Goal: Task Accomplishment & Management: Manage account settings

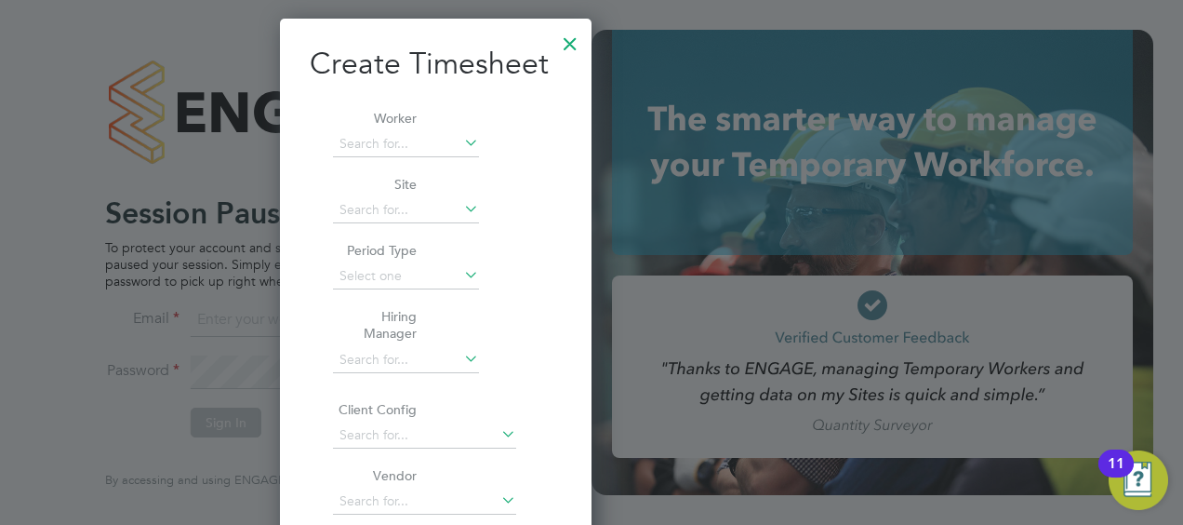
scroll to position [12748, 290]
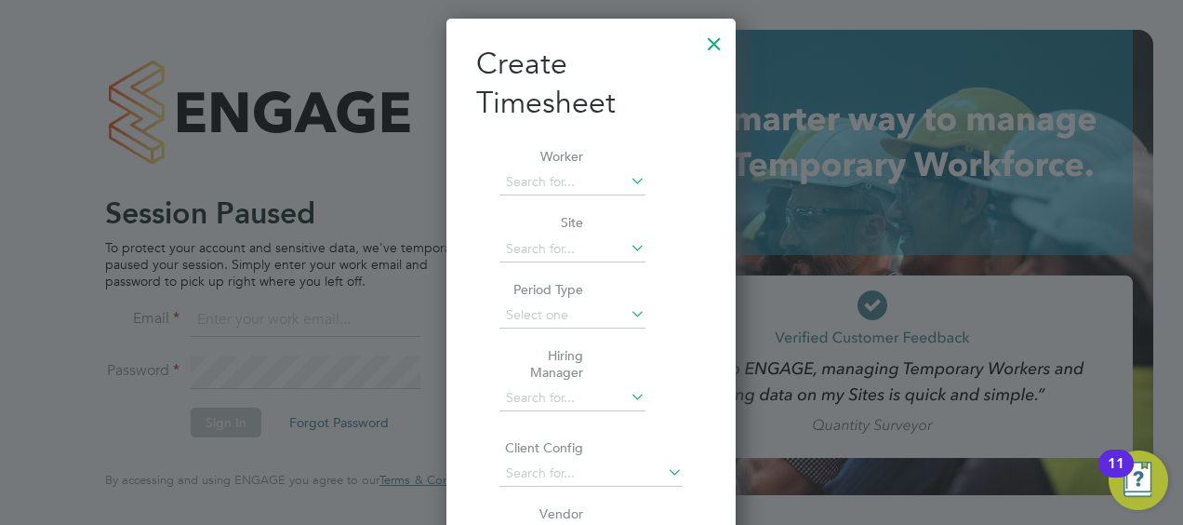
click at [714, 38] on div at bounding box center [714, 38] width 33 height 33
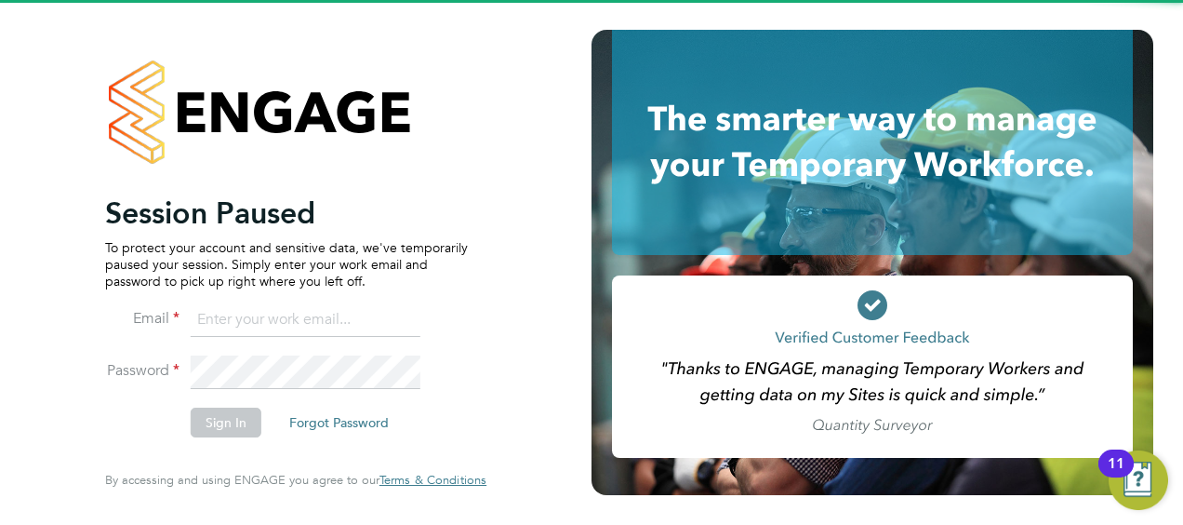
click at [318, 310] on input at bounding box center [306, 319] width 230 height 33
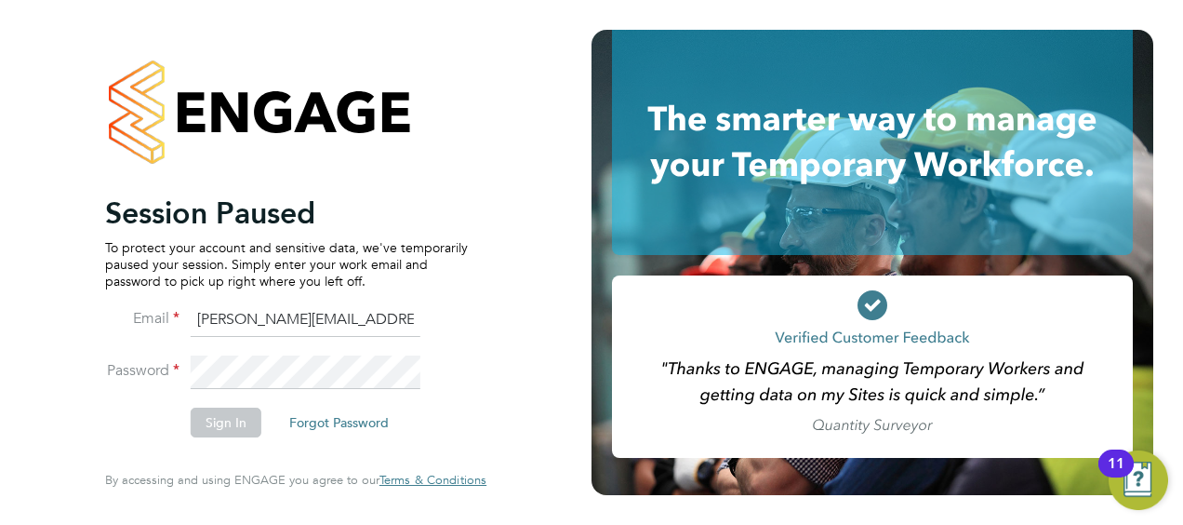
type input "[PERSON_NAME][EMAIL_ADDRESS][PERSON_NAME][PERSON_NAME][DOMAIN_NAME]"
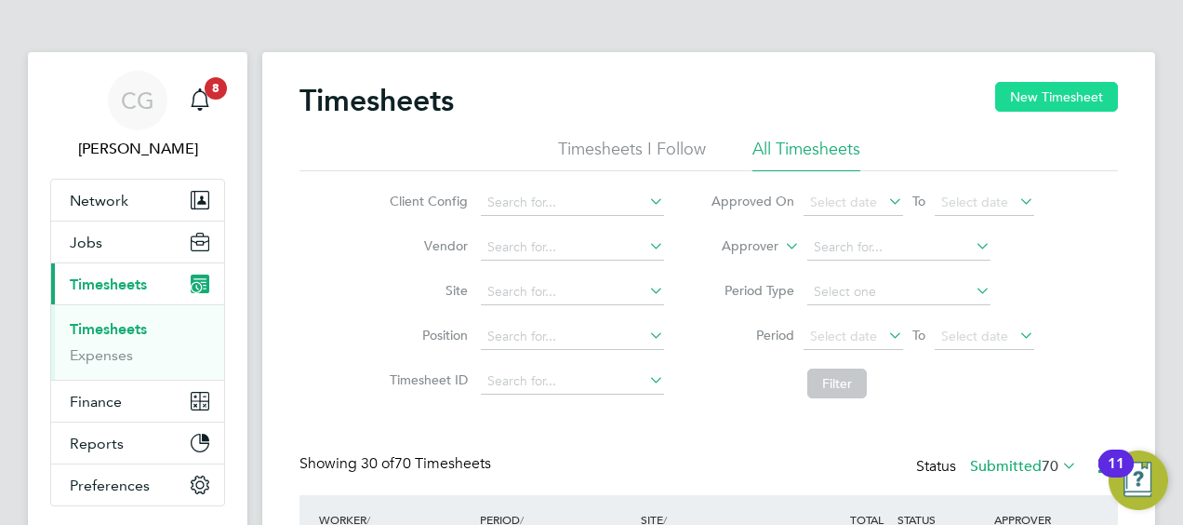
click at [1013, 92] on button "New Timesheet" at bounding box center [1056, 97] width 123 height 30
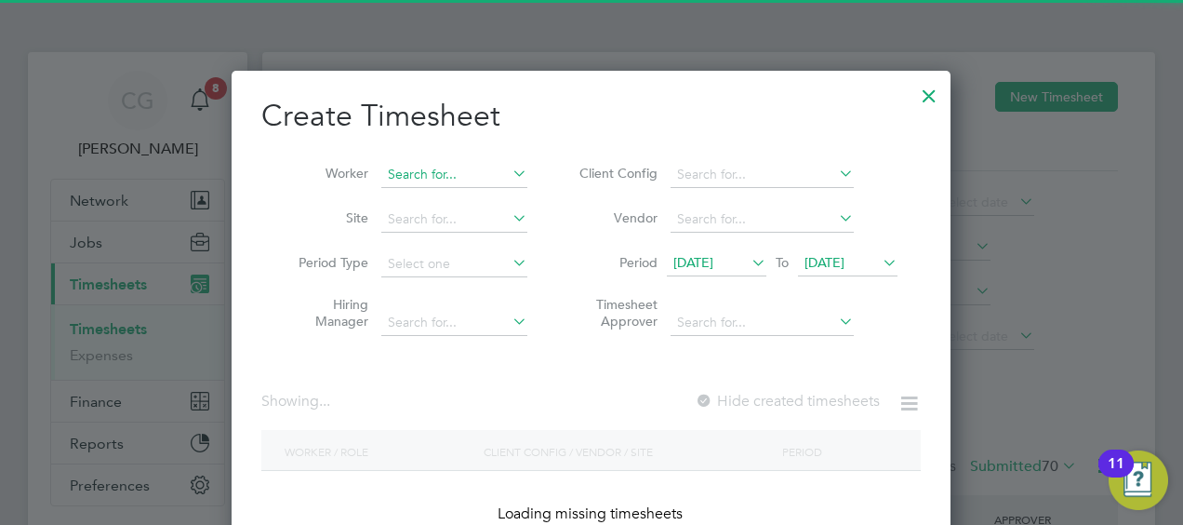
click at [412, 166] on input at bounding box center [454, 175] width 146 height 26
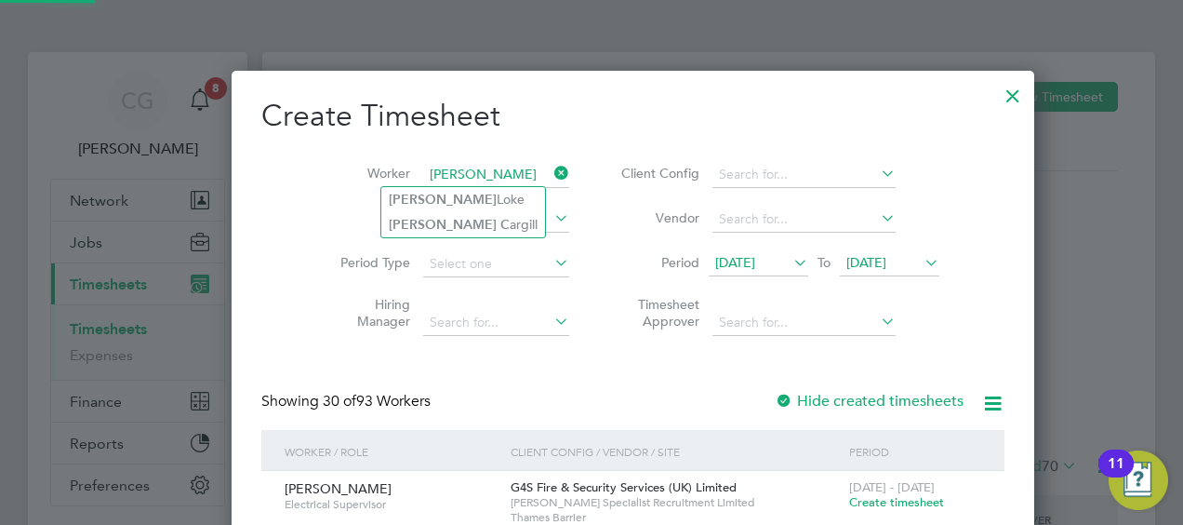
type input "adrian c"
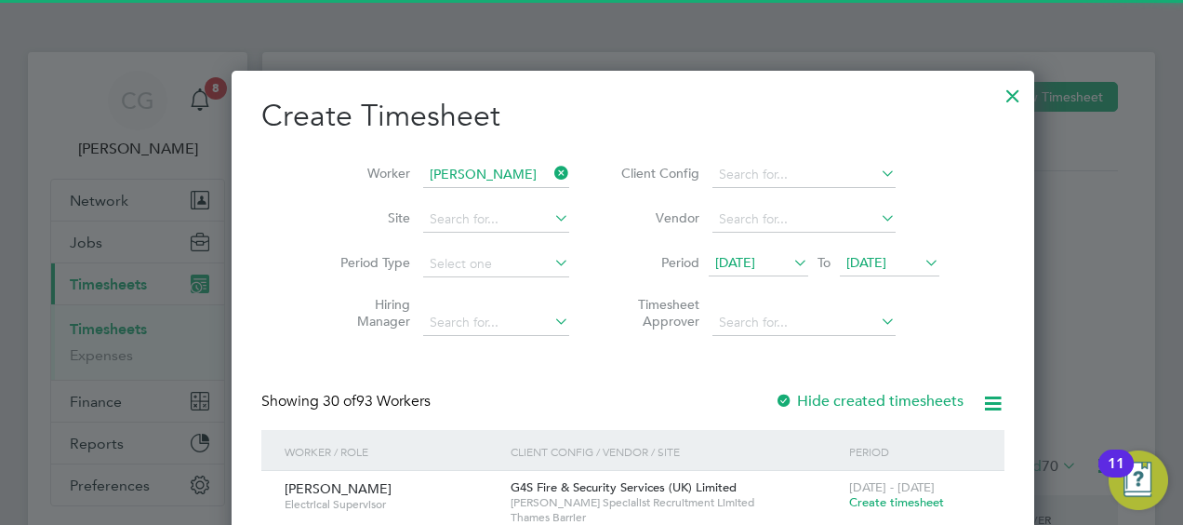
click at [996, 85] on div at bounding box center [1012, 90] width 33 height 33
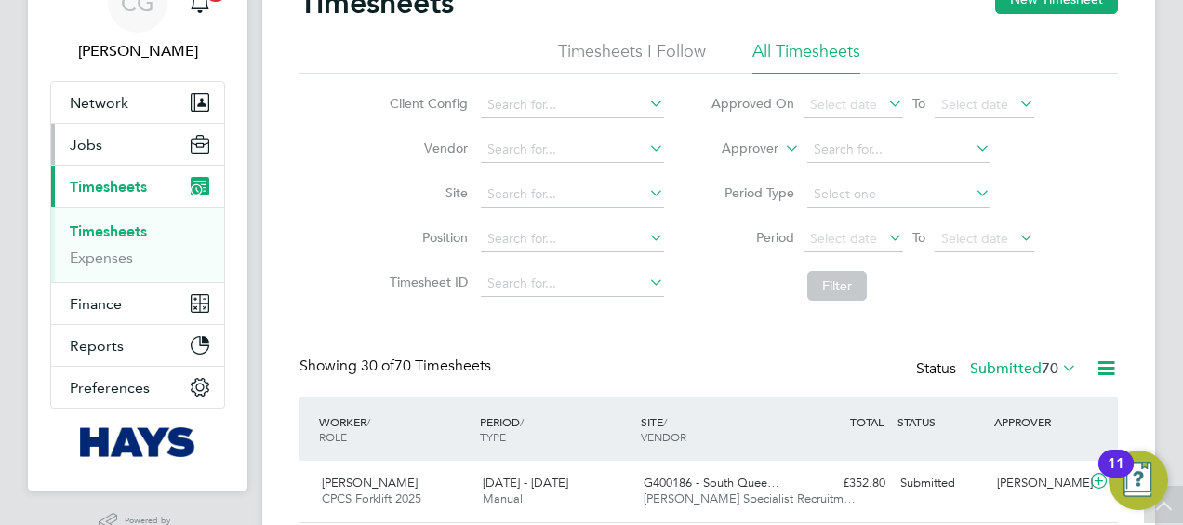
click at [137, 147] on button "Jobs" at bounding box center [137, 144] width 173 height 41
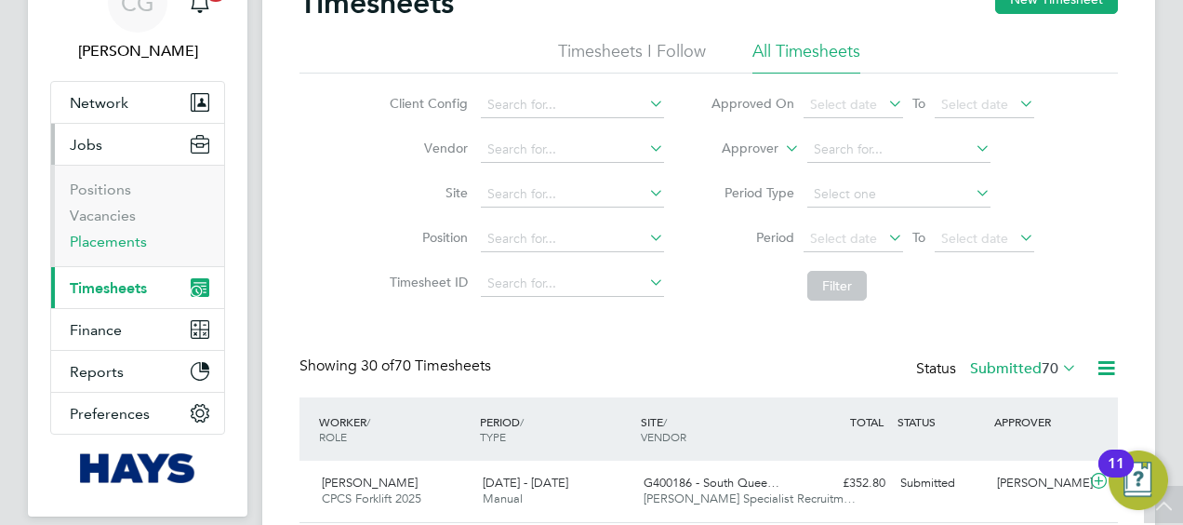
click at [118, 236] on link "Placements" at bounding box center [108, 242] width 77 height 18
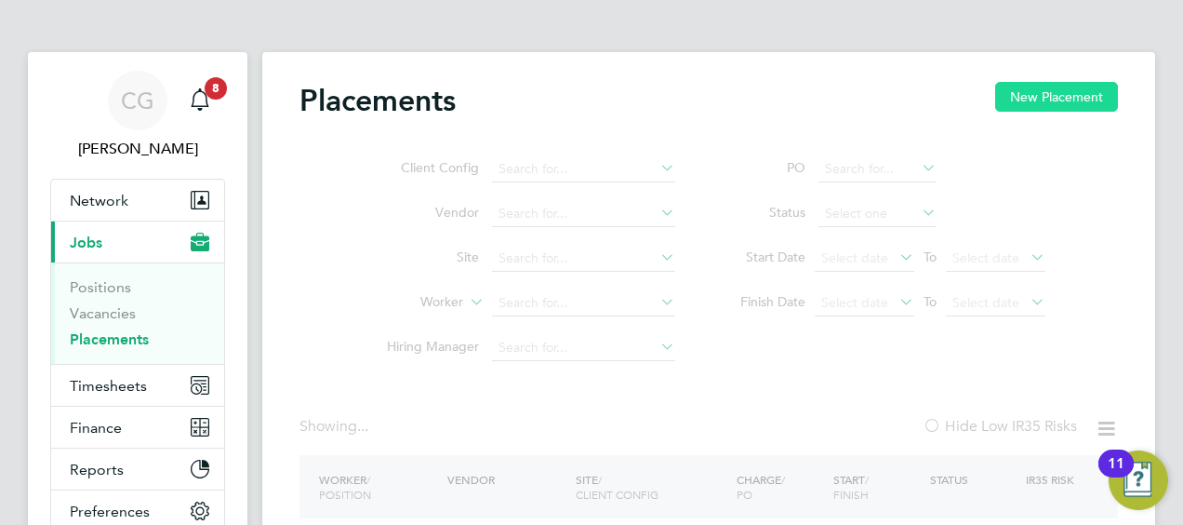
click at [1001, 104] on button "New Placement" at bounding box center [1056, 97] width 123 height 30
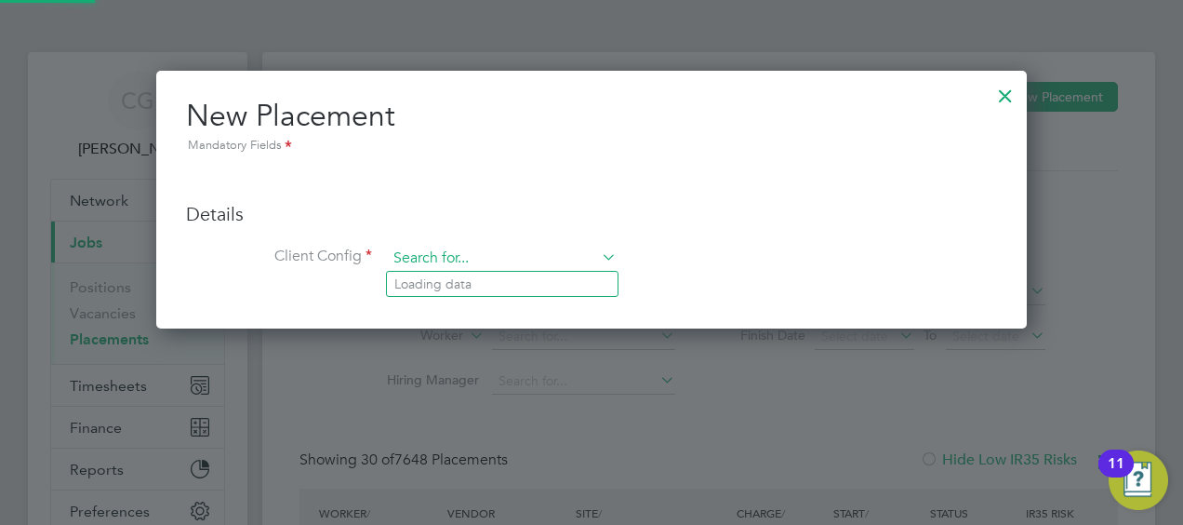
click at [484, 255] on input at bounding box center [502, 259] width 230 height 28
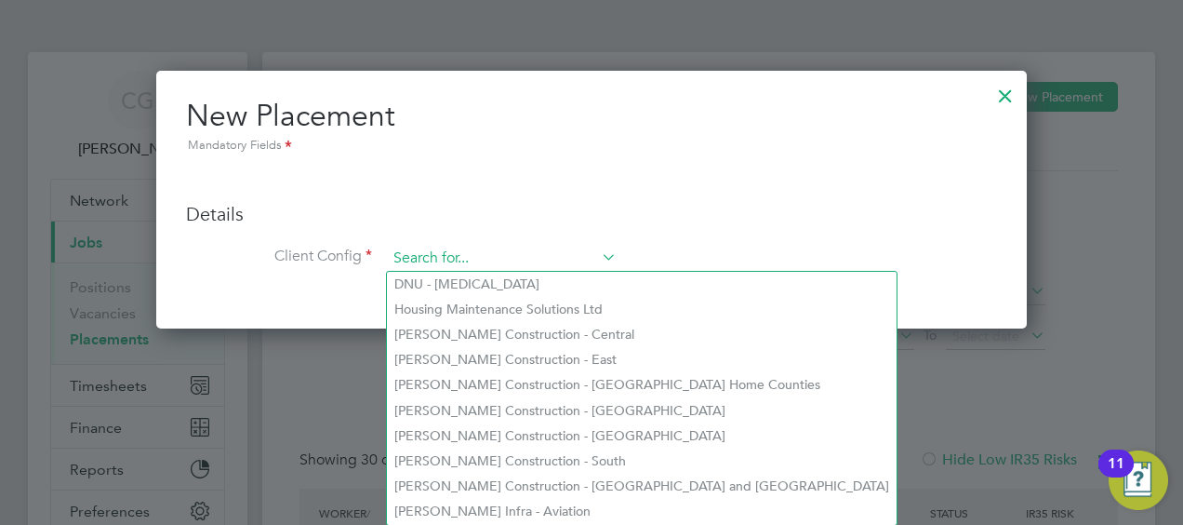
type input "a"
click at [994, 96] on div at bounding box center [1005, 90] width 33 height 33
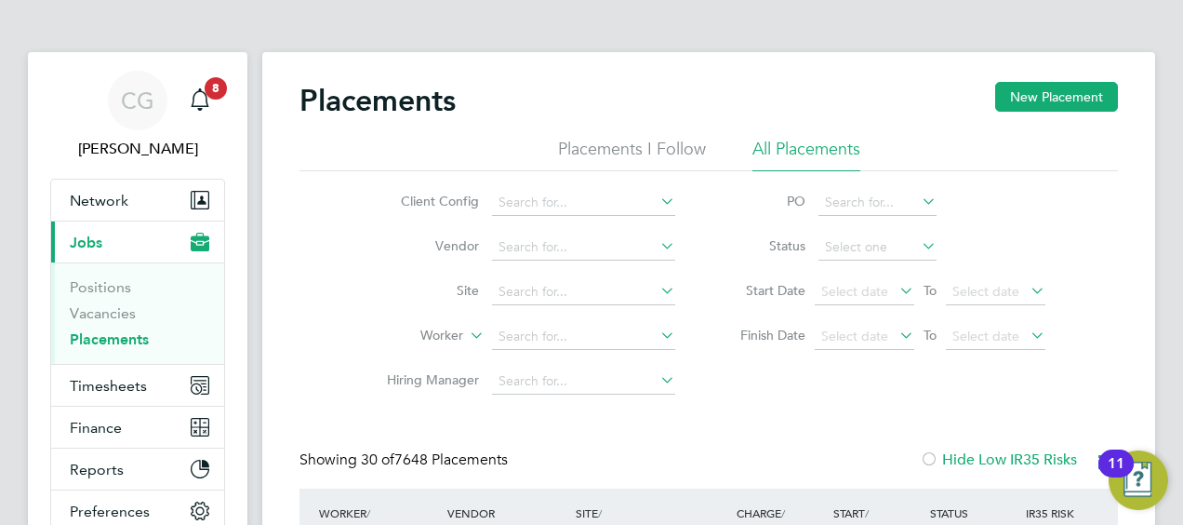
click at [104, 345] on link "Placements" at bounding box center [109, 339] width 79 height 18
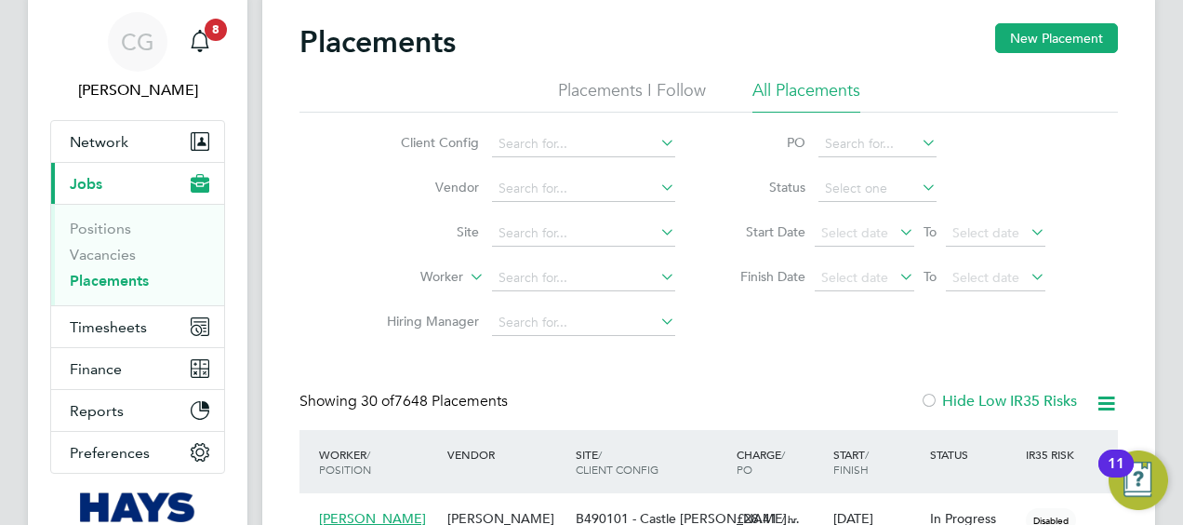
click at [584, 264] on li "Worker" at bounding box center [524, 278] width 350 height 45
click at [575, 262] on li "Worker" at bounding box center [524, 278] width 350 height 45
click at [574, 263] on li "Worker" at bounding box center [524, 278] width 350 height 45
click at [571, 268] on input at bounding box center [583, 278] width 183 height 26
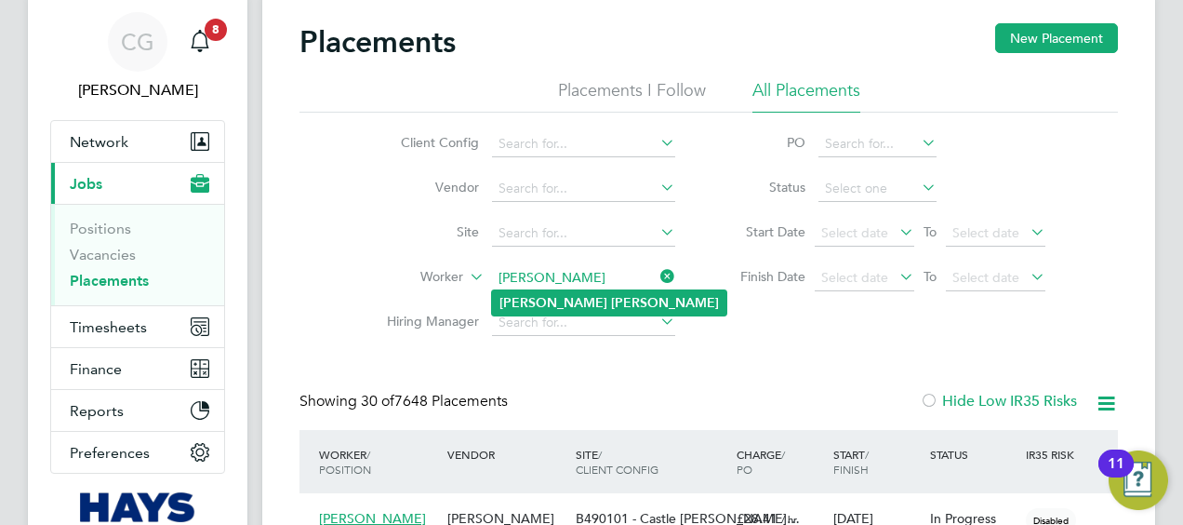
click at [611, 296] on b "Cargill" at bounding box center [665, 303] width 108 height 16
type input "[PERSON_NAME]"
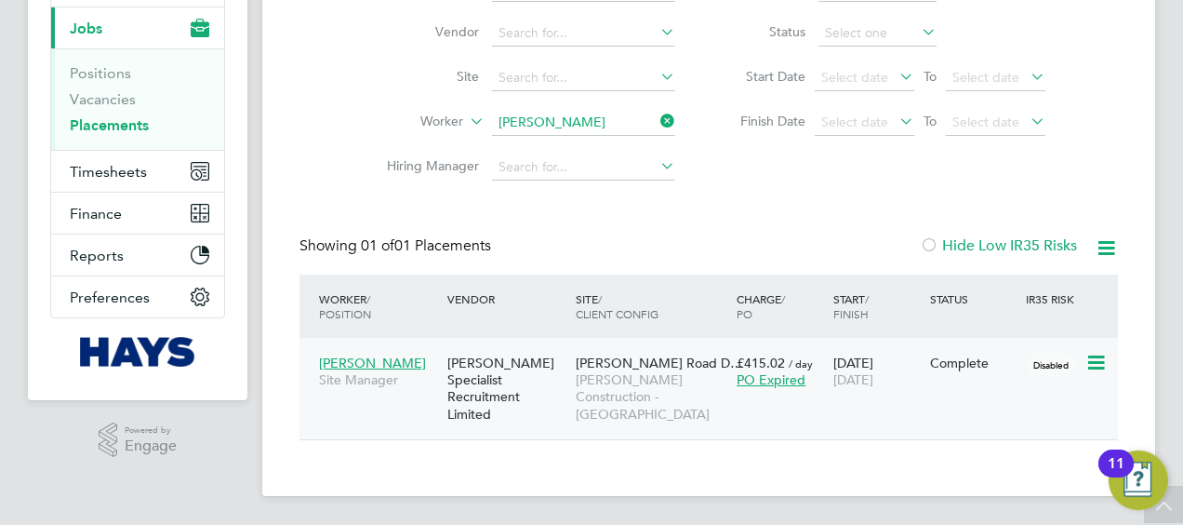
click at [1024, 379] on div "Disabled" at bounding box center [1053, 362] width 64 height 35
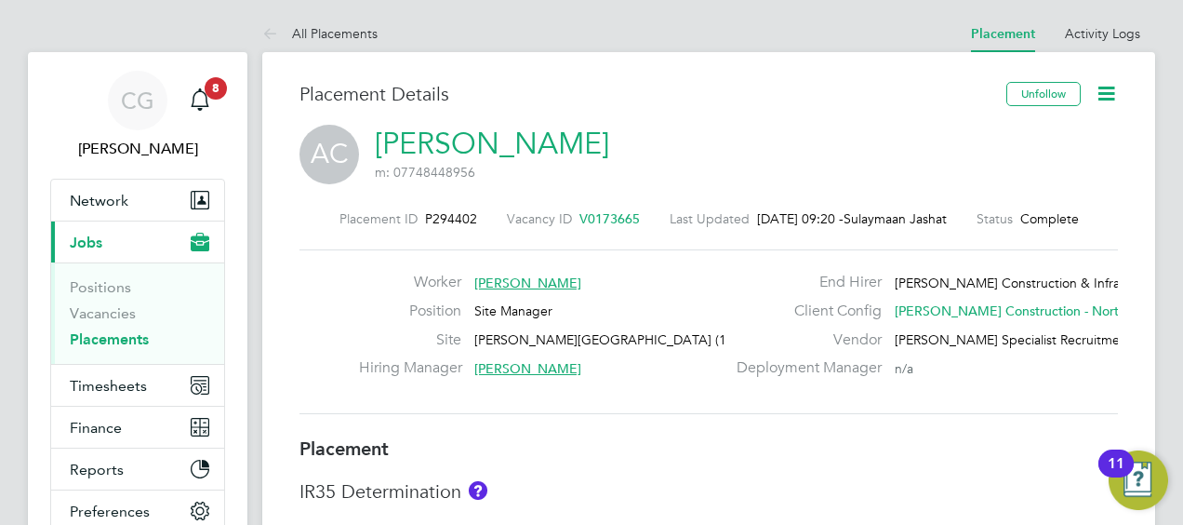
click at [1118, 91] on icon at bounding box center [1106, 93] width 23 height 23
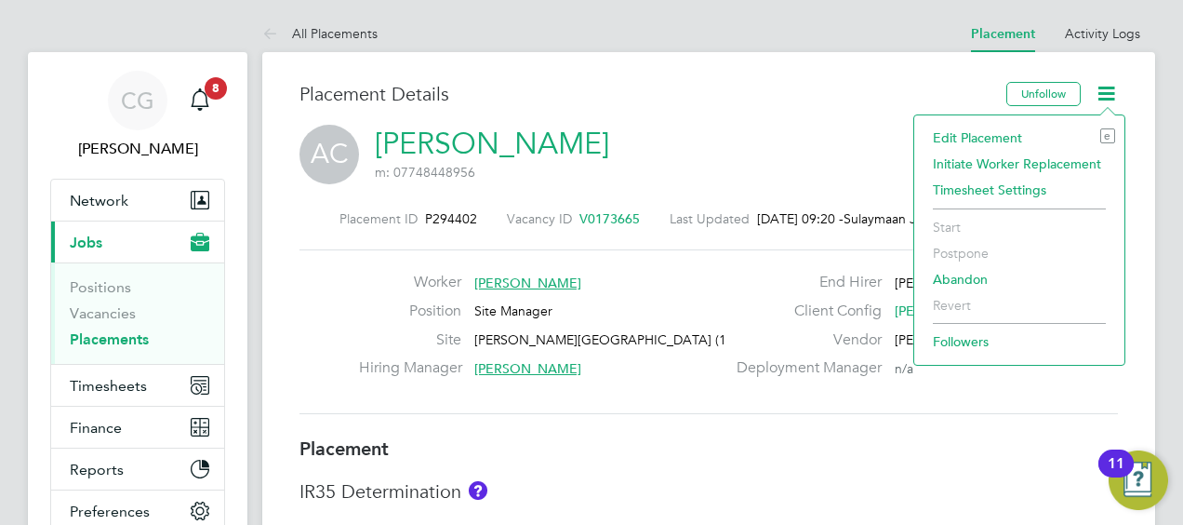
click at [1001, 138] on li "Edit Placement e" at bounding box center [1020, 138] width 192 height 26
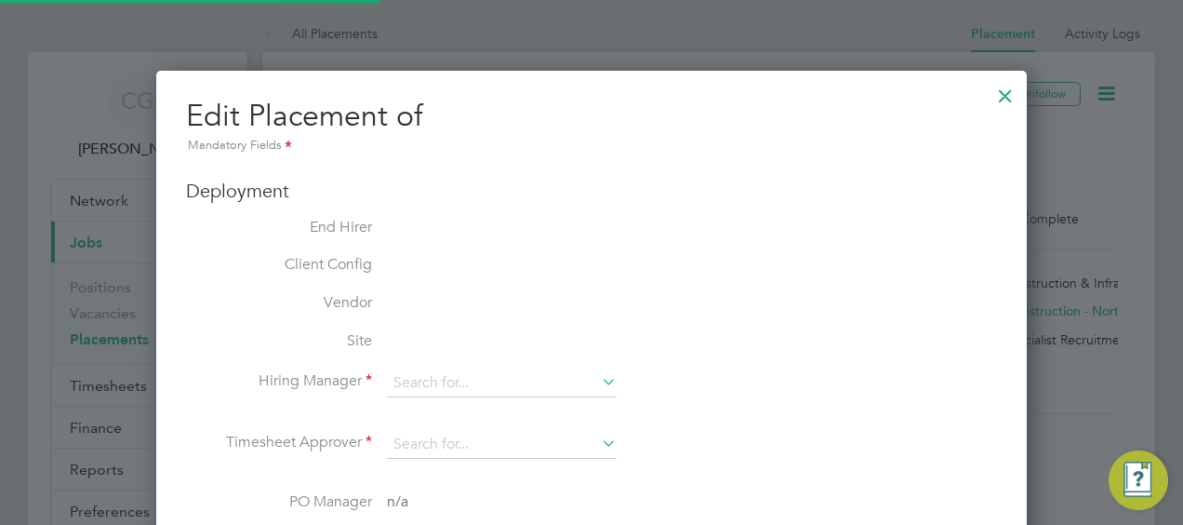
type input "[PERSON_NAME]"
type input "[DATE]"
type input "08:00"
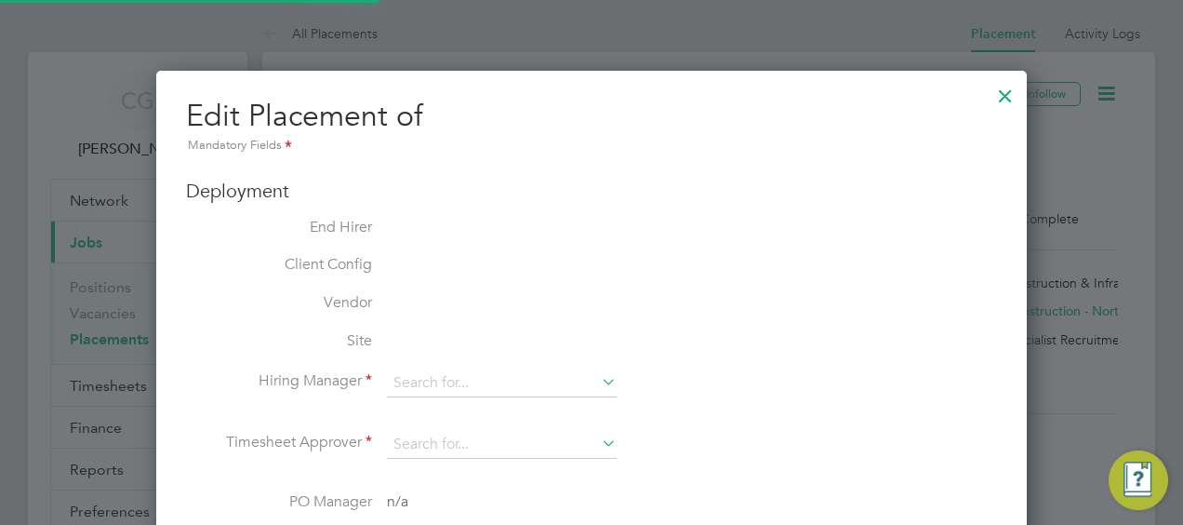
type input "18:00"
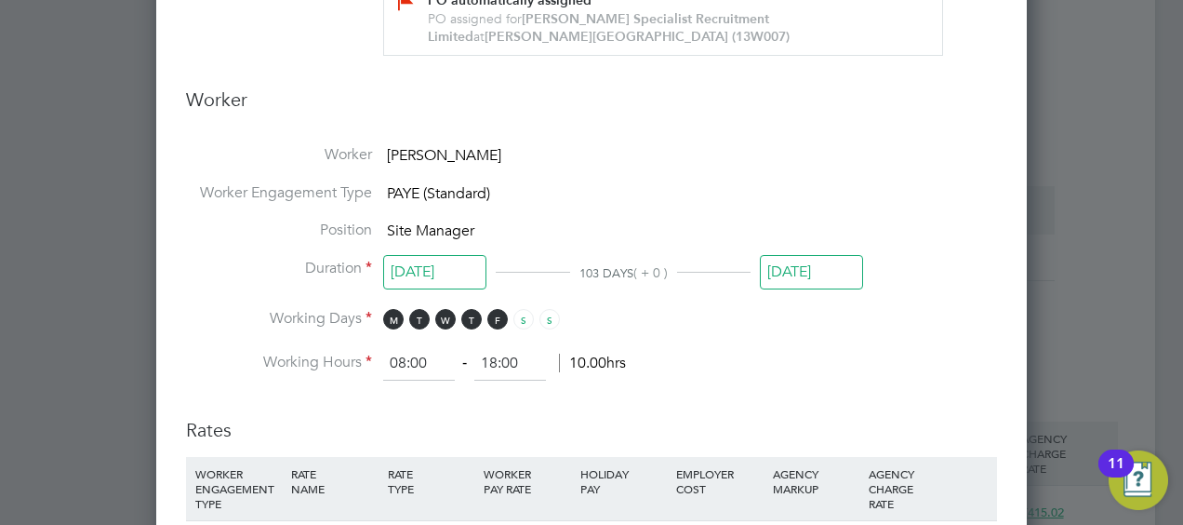
click at [808, 255] on input "[DATE]" at bounding box center [811, 272] width 103 height 34
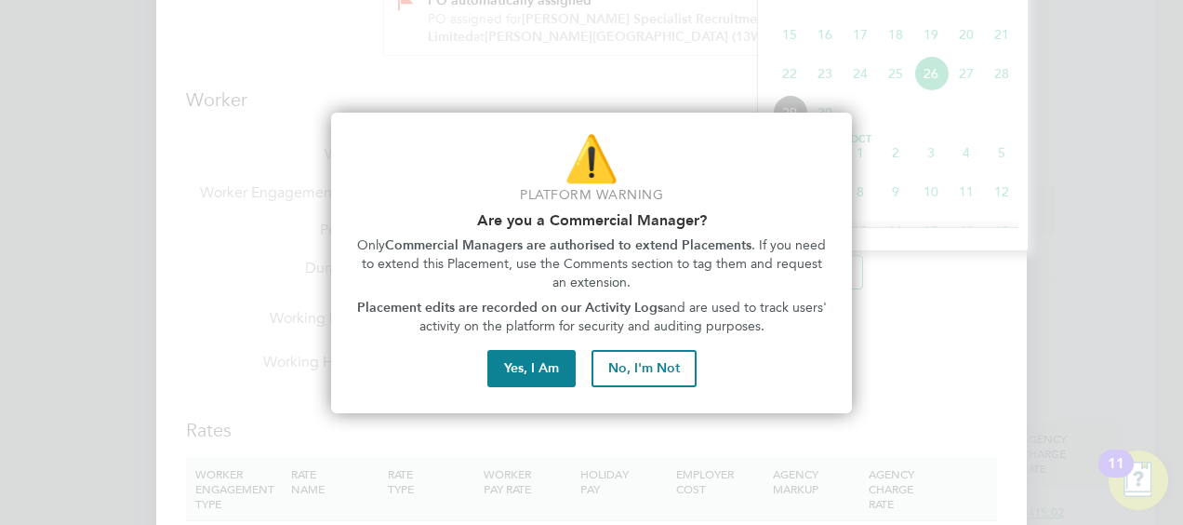
click at [745, 458] on div at bounding box center [591, 262] width 1183 height 525
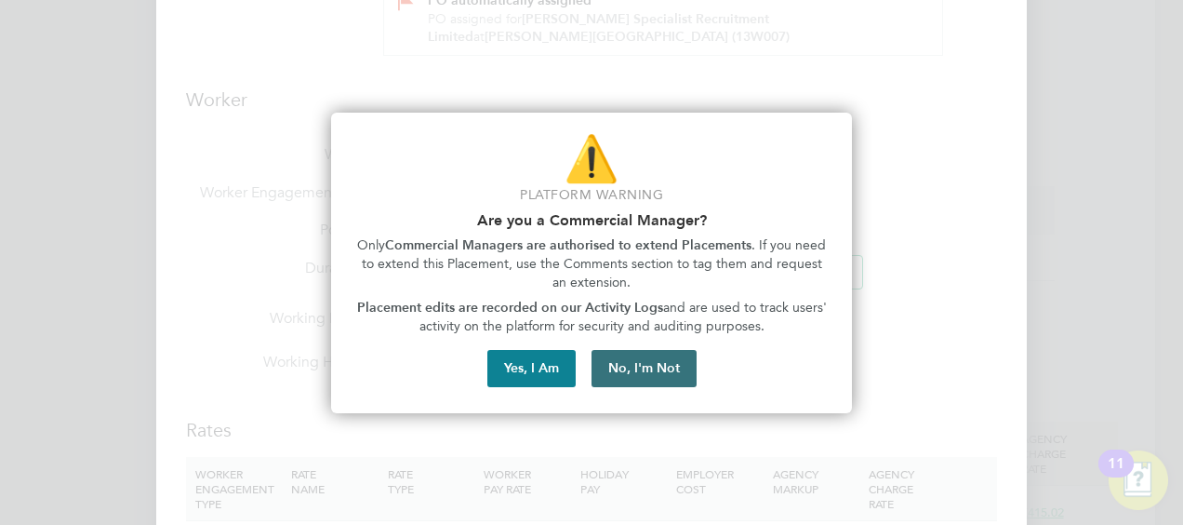
click at [680, 367] on button "No, I'm Not" at bounding box center [644, 368] width 105 height 37
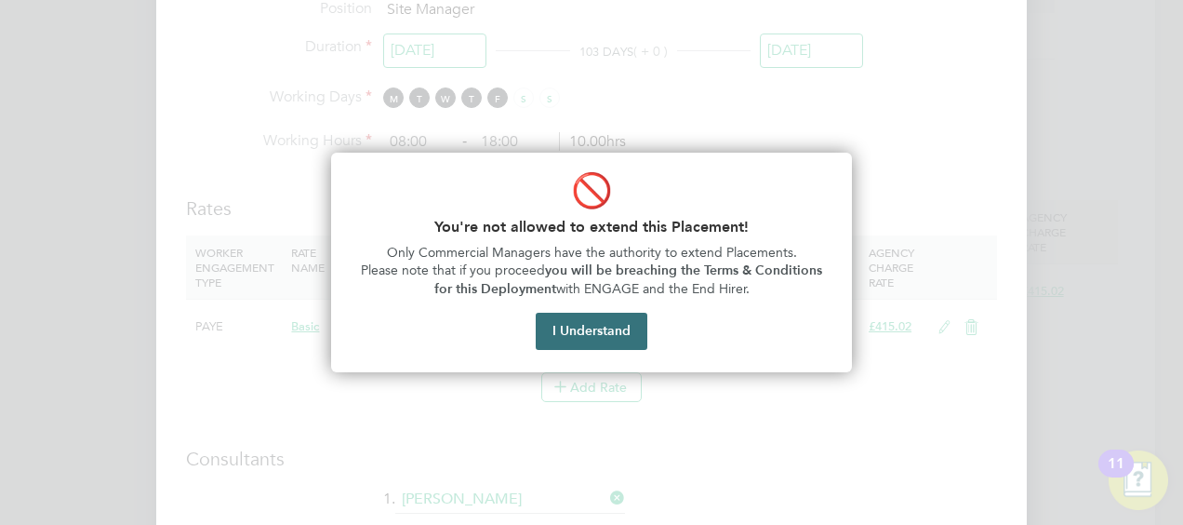
click at [634, 331] on button "I Understand" at bounding box center [592, 331] width 112 height 37
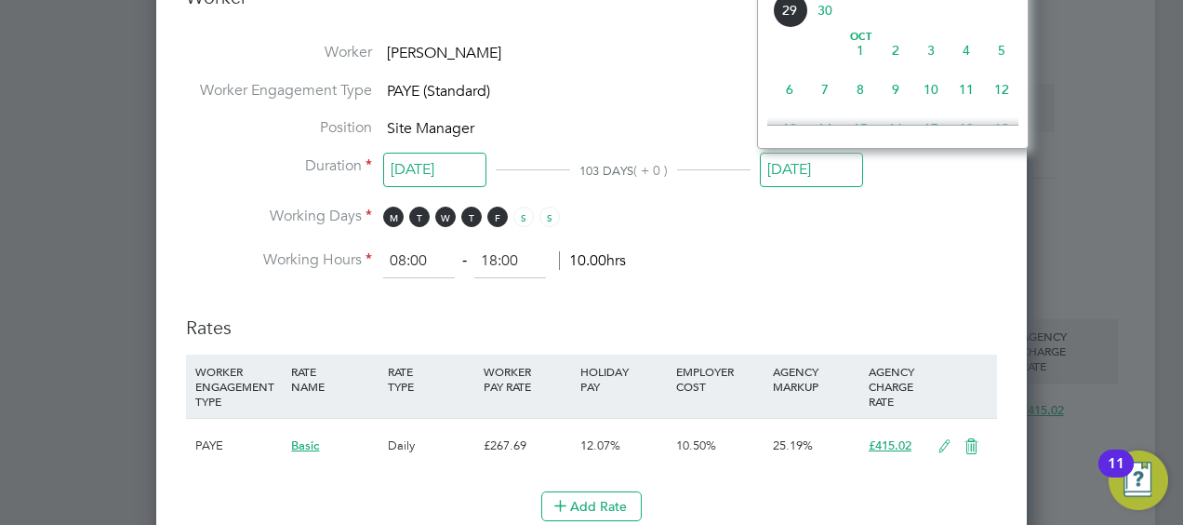
scroll to position [944, 0]
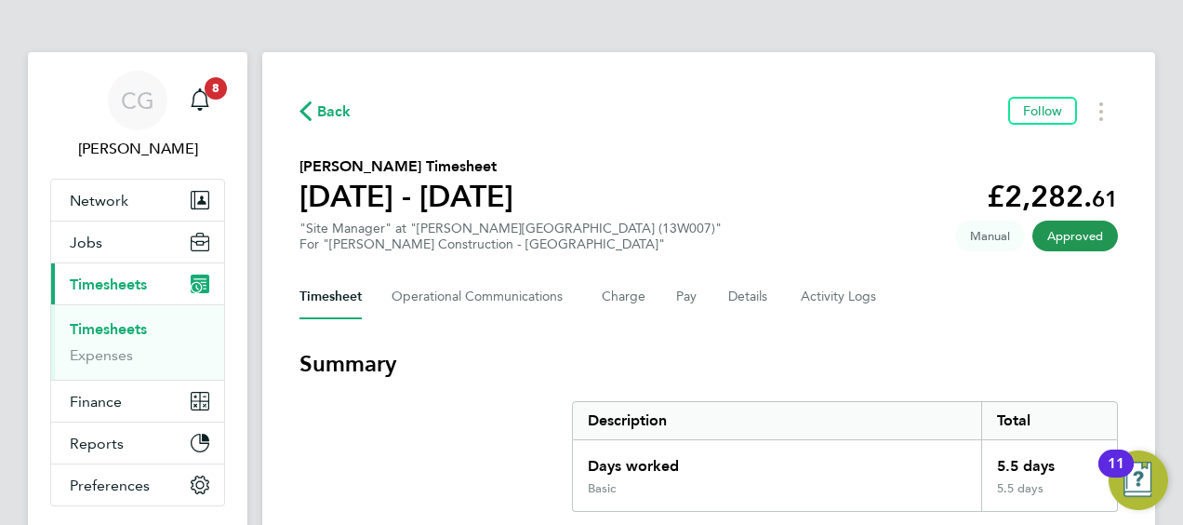
scroll to position [106, 0]
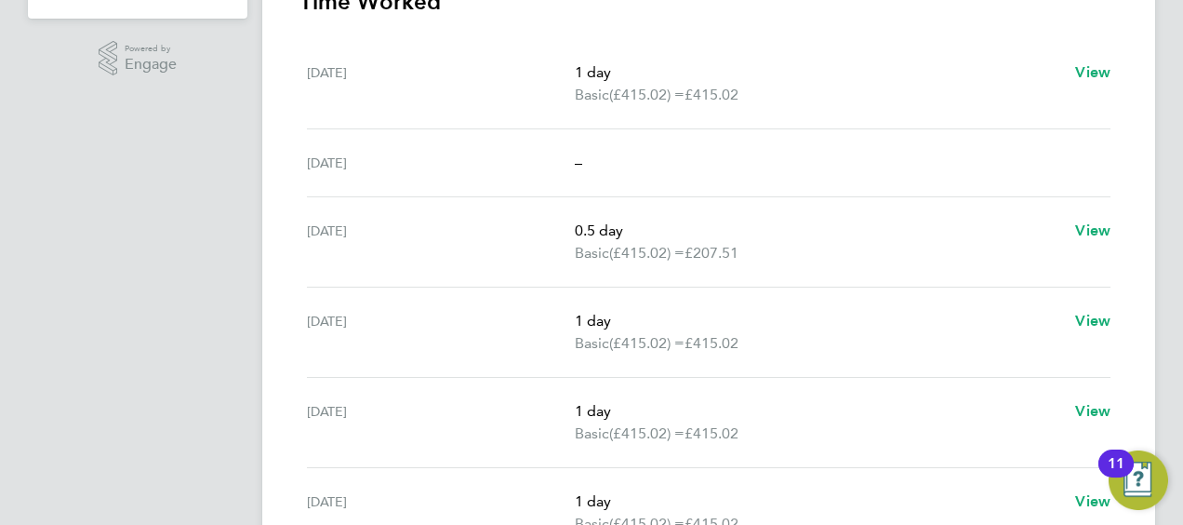
scroll to position [620, 0]
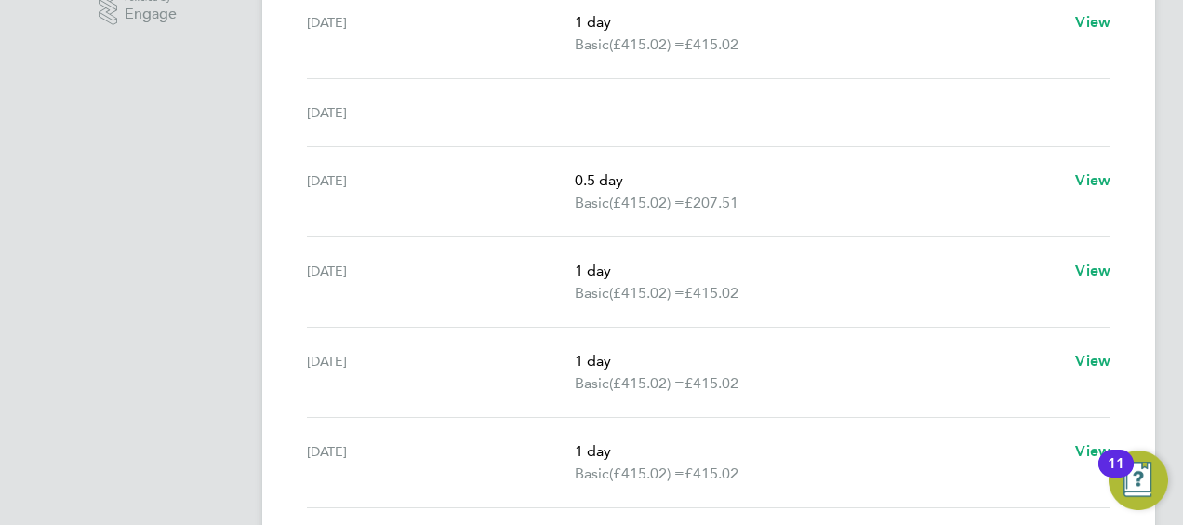
click at [471, 368] on div "Wed 24 Sep" at bounding box center [441, 372] width 268 height 45
